Goal: Information Seeking & Learning: Learn about a topic

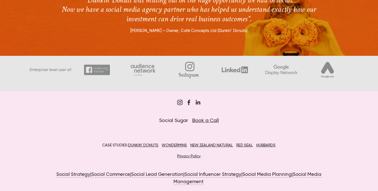
scroll to position [848, 0]
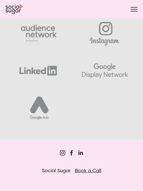
drag, startPoint x: 144, startPoint y: 141, endPoint x: 128, endPoint y: 98, distance: 45.9
click at [127, 98] on div at bounding box center [72, 52] width 132 height 149
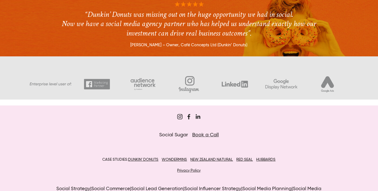
scroll to position [844, 0]
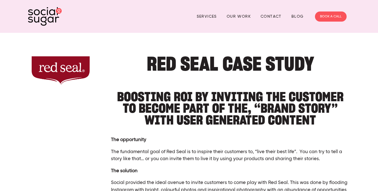
click at [219, 96] on h2 "BOOSTING ROI BY INVITING THE CUSTOMER TO BECOME PART OF THE, “BRAND STORY” WITH…" at bounding box center [230, 105] width 239 height 40
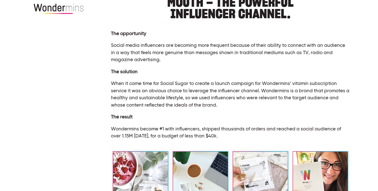
scroll to position [80, 0]
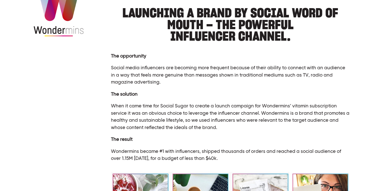
click at [266, 79] on p "Social media influencers are becoming more frequent because of their ability to…" at bounding box center [230, 75] width 239 height 22
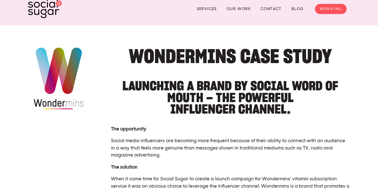
scroll to position [0, 0]
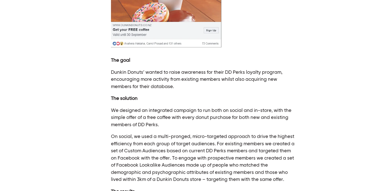
scroll to position [256, 0]
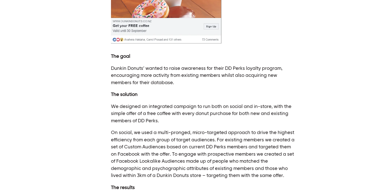
click at [298, 59] on div "The goal [PERSON_NAME]’ wanted to raise awareness for their DD Perks loyalty pr…" at bounding box center [202, 142] width 193 height 188
drag, startPoint x: 299, startPoint y: 58, endPoint x: 290, endPoint y: 112, distance: 54.8
click at [290, 112] on p "We designed an integrated campaign to run both on social and in-store, with the…" at bounding box center [203, 114] width 184 height 22
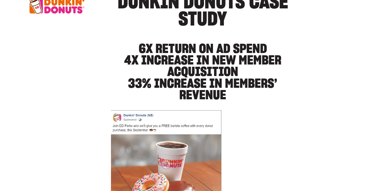
scroll to position [84, 0]
